Goal: Information Seeking & Learning: Find specific fact

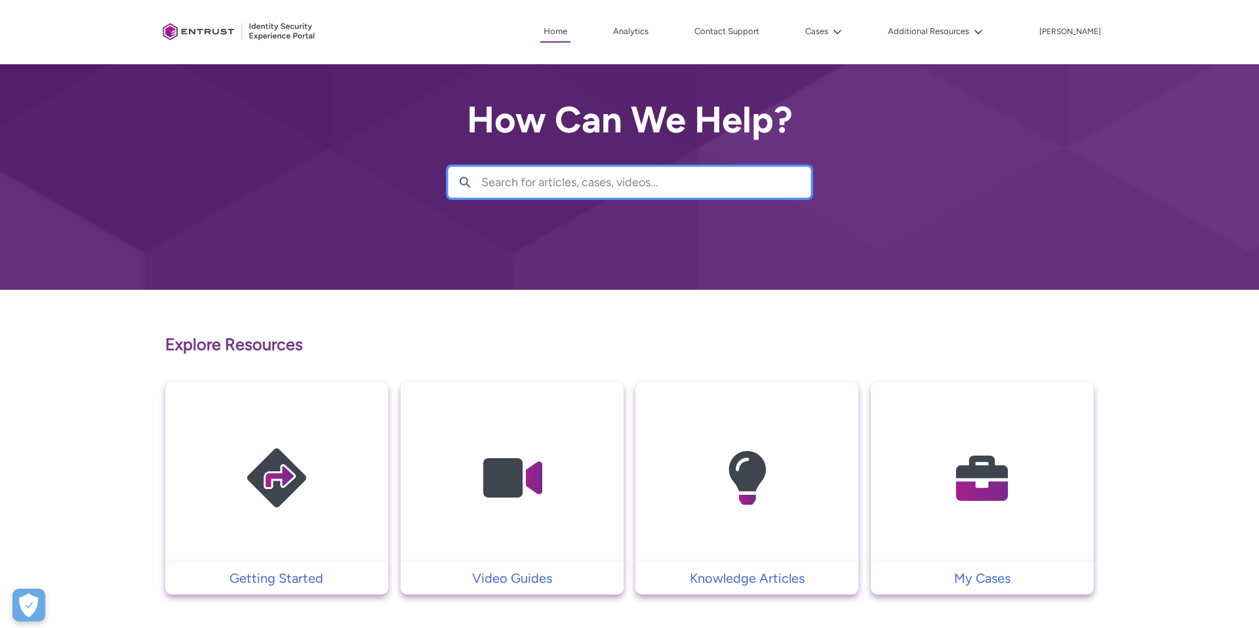
click at [578, 195] on input "Search for articles, cases, videos..." at bounding box center [645, 182] width 329 height 30
type input "dummy"
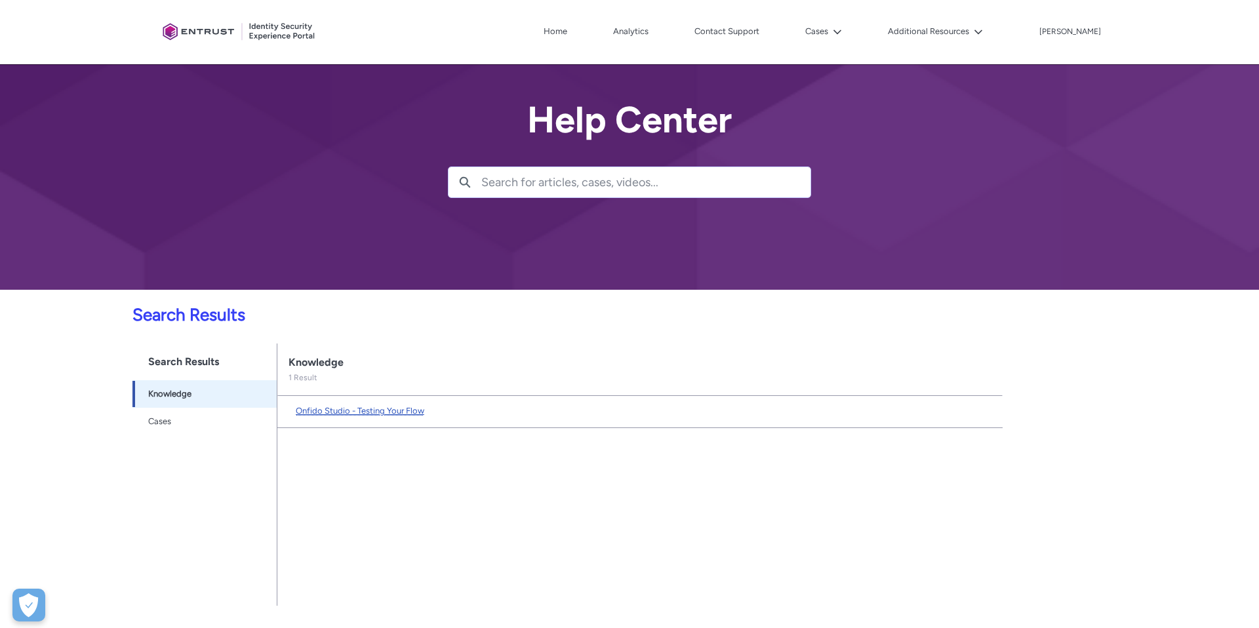
click at [346, 413] on span "Onfido Studio - Testing Your Flow" at bounding box center [360, 411] width 129 height 10
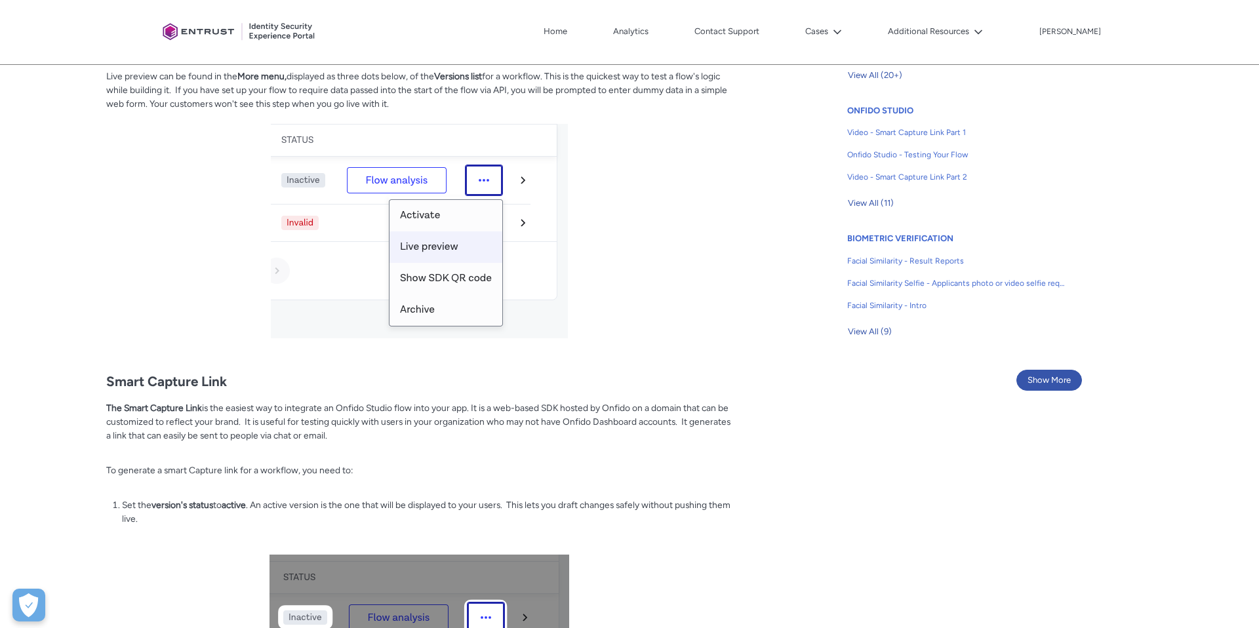
scroll to position [817, 0]
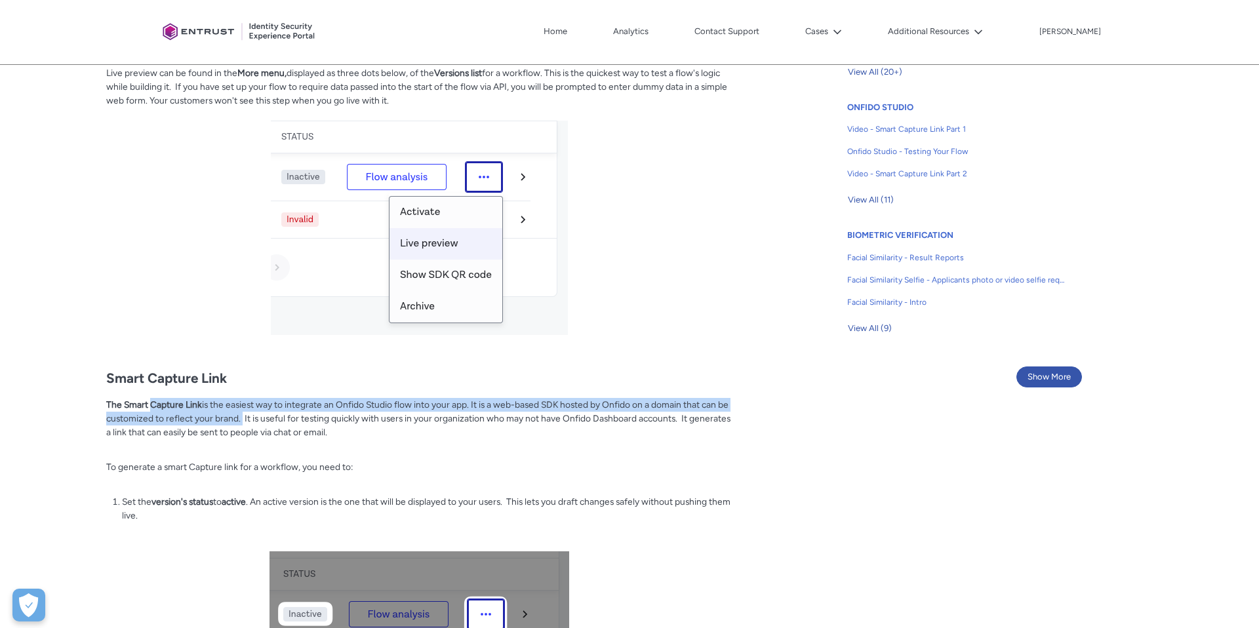
drag, startPoint x: 150, startPoint y: 399, endPoint x: 253, endPoint y: 421, distance: 105.9
click at [253, 421] on p "The Smart Capture Link is the easiest way to integrate an Onfido Studio flow in…" at bounding box center [420, 425] width 628 height 54
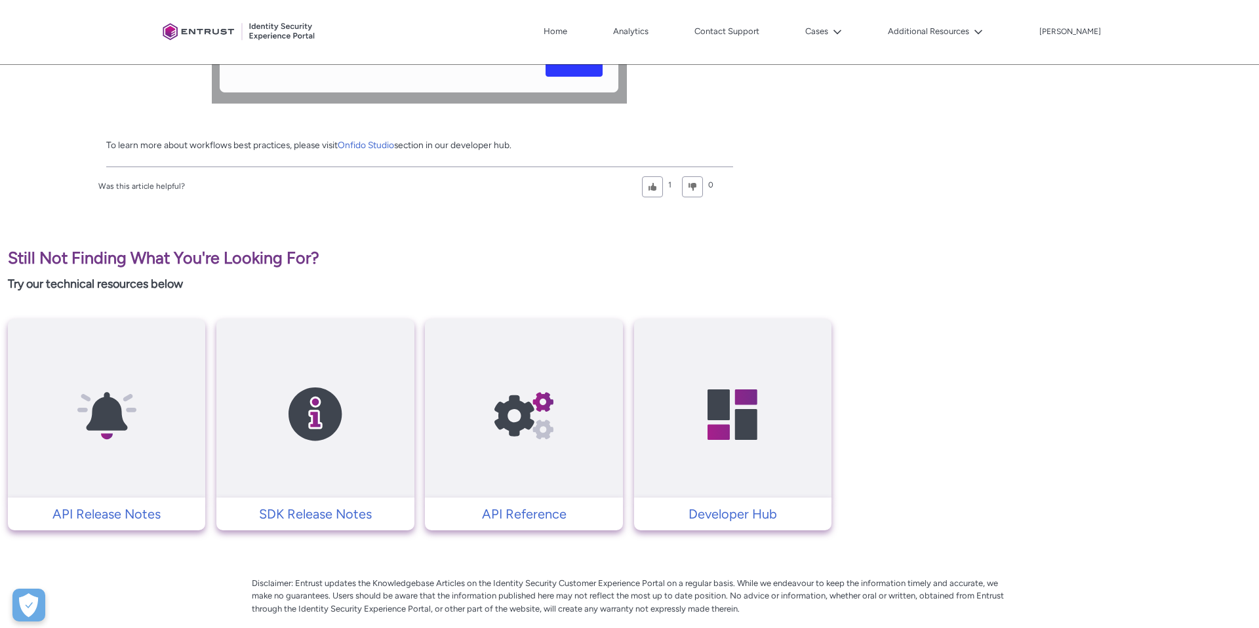
scroll to position [2085, 0]
